Goal: Transaction & Acquisition: Subscribe to service/newsletter

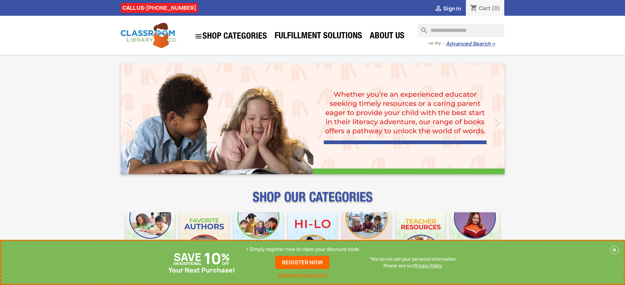
click at [303, 250] on p "+ Simply register now to claim your discount code" at bounding box center [303, 249] width 114 height 7
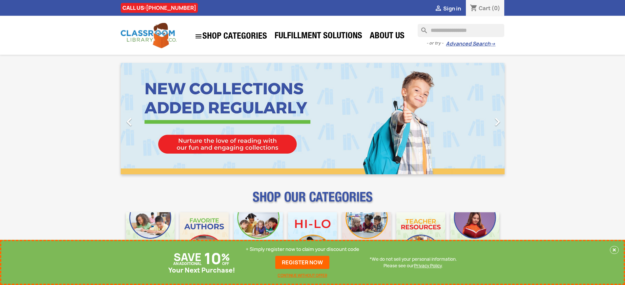
click at [303, 250] on p "+ Simply register now to claim your discount code" at bounding box center [303, 249] width 114 height 7
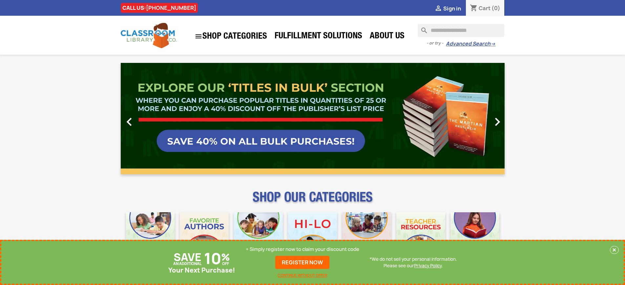
click at [303, 250] on p "+ Simply register now to claim your discount code" at bounding box center [303, 249] width 114 height 7
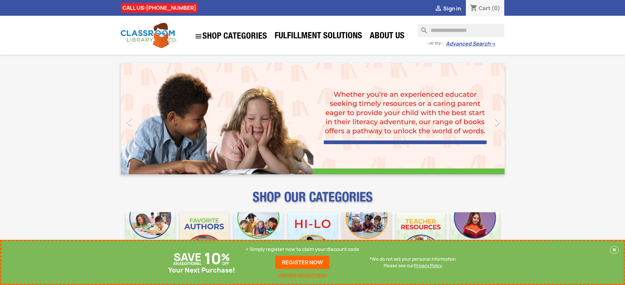
click at [303, 250] on p "+ Simply register now to claim your discount code" at bounding box center [303, 249] width 114 height 7
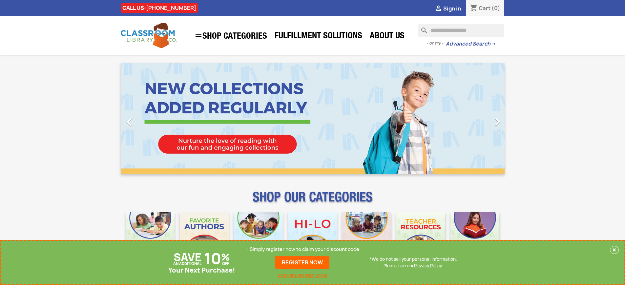
click at [303, 250] on p "+ Simply register now to claim your discount code" at bounding box center [303, 249] width 114 height 7
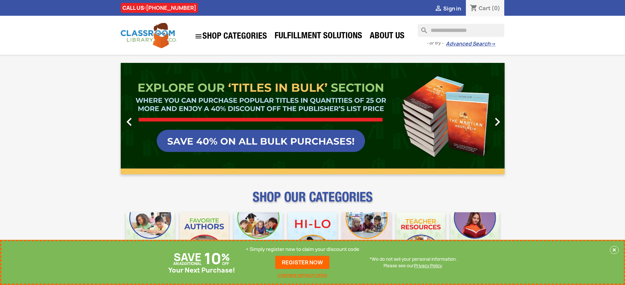
click at [303, 250] on p "+ Simply register now to claim your discount code" at bounding box center [303, 249] width 114 height 7
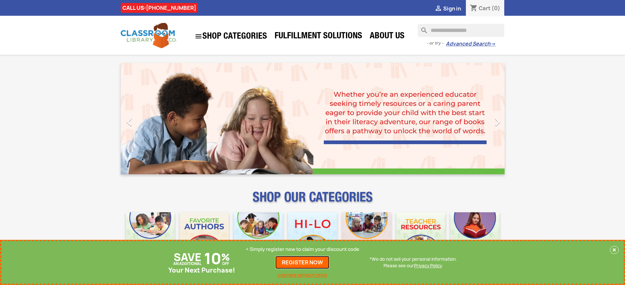
click at [303, 263] on link "REGISTER NOW" at bounding box center [302, 262] width 54 height 13
click at [303, 250] on p "+ Simply register now to claim your discount code" at bounding box center [303, 249] width 114 height 7
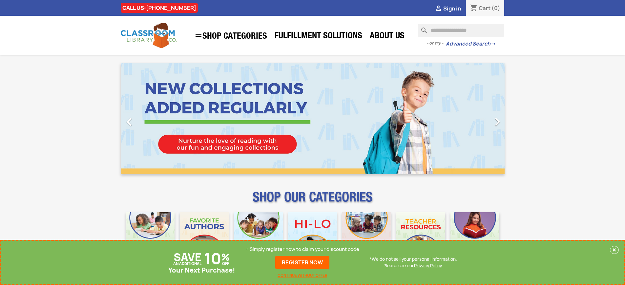
click at [303, 250] on p "+ Simply register now to claim your discount code" at bounding box center [303, 249] width 114 height 7
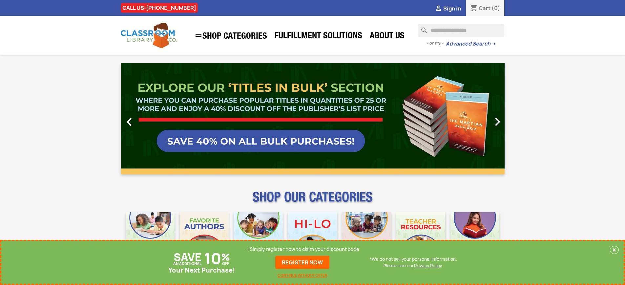
click at [303, 250] on p "+ Simply register now to claim your discount code" at bounding box center [303, 249] width 114 height 7
click at [303, 263] on link "REGISTER NOW" at bounding box center [302, 262] width 54 height 13
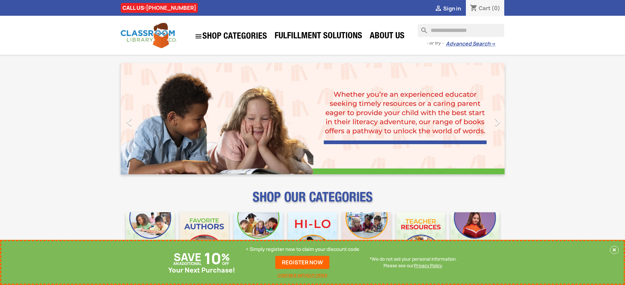
click at [303, 250] on p "+ Simply register now to claim your discount code" at bounding box center [303, 249] width 114 height 7
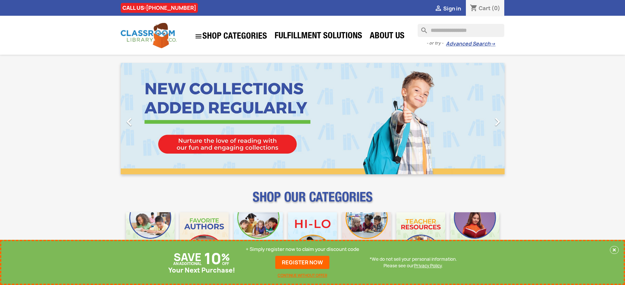
click at [303, 250] on p "+ Simply register now to claim your discount code" at bounding box center [303, 249] width 114 height 7
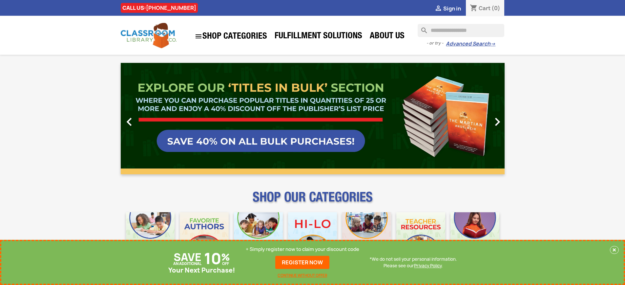
click at [303, 250] on p "+ Simply register now to claim your discount code" at bounding box center [303, 249] width 114 height 7
click at [303, 263] on link "REGISTER NOW" at bounding box center [302, 262] width 54 height 13
